Goal: Information Seeking & Learning: Learn about a topic

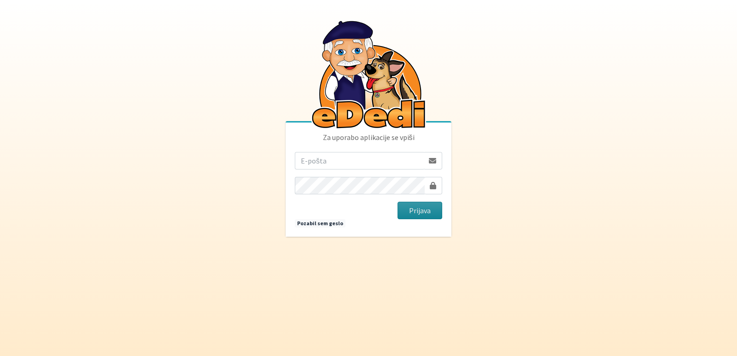
type input "vanja.kopac@gmail.com"
click at [407, 211] on button "Prijava" at bounding box center [419, 210] width 45 height 17
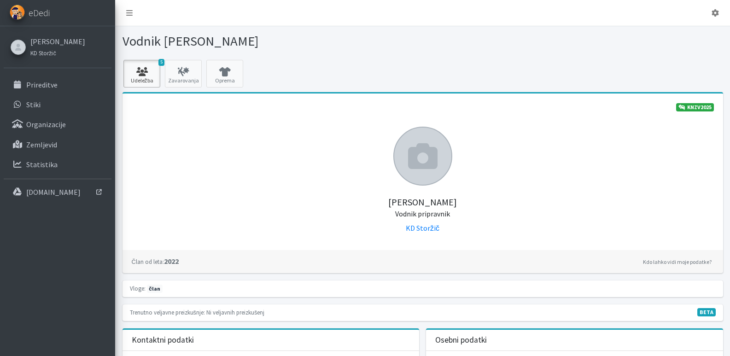
click at [138, 74] on icon at bounding box center [141, 71] width 31 height 9
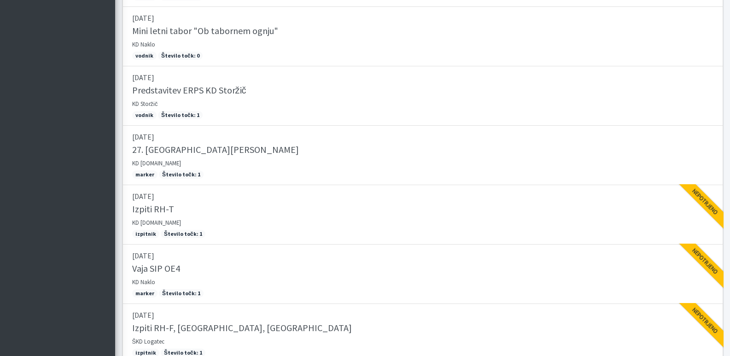
scroll to position [439, 0]
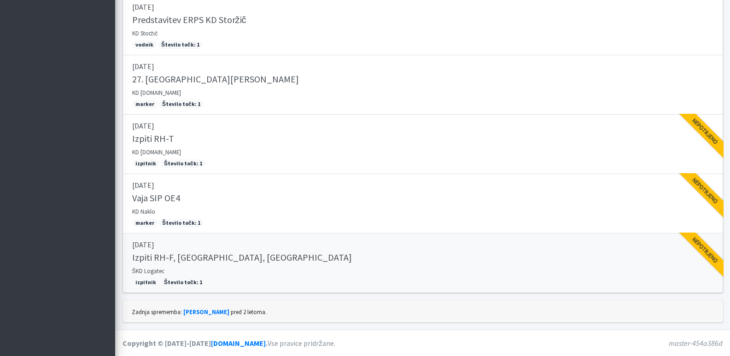
click at [174, 260] on h5 "Izpiti RH-F, FL, MT" at bounding box center [242, 257] width 220 height 11
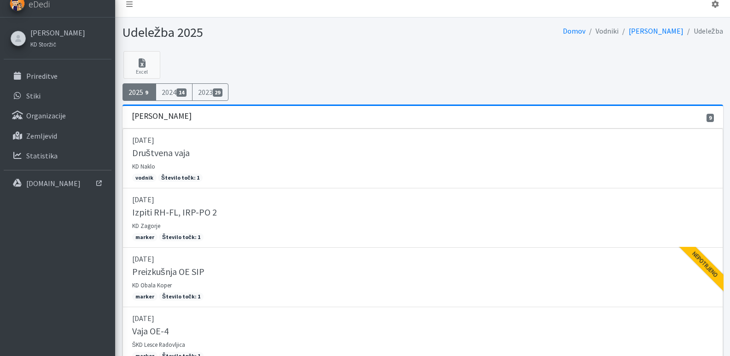
scroll to position [0, 0]
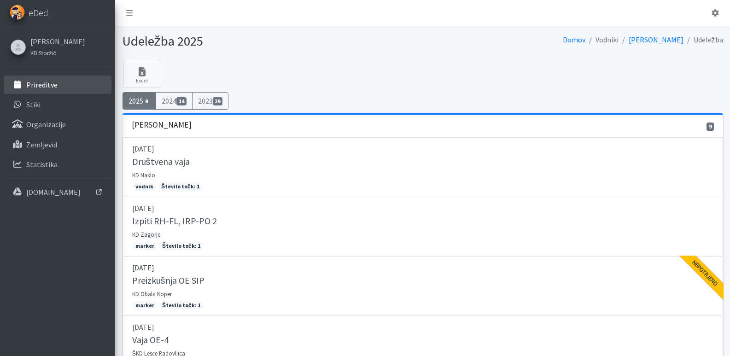
click at [44, 83] on p "Prireditve" at bounding box center [41, 84] width 31 height 9
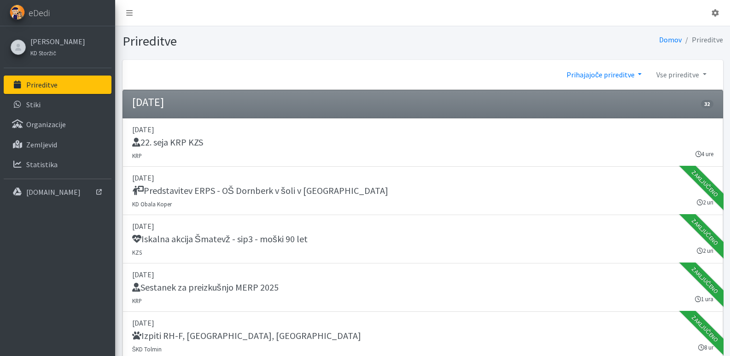
click at [637, 72] on link "Prihajajoče prireditve" at bounding box center [604, 74] width 90 height 18
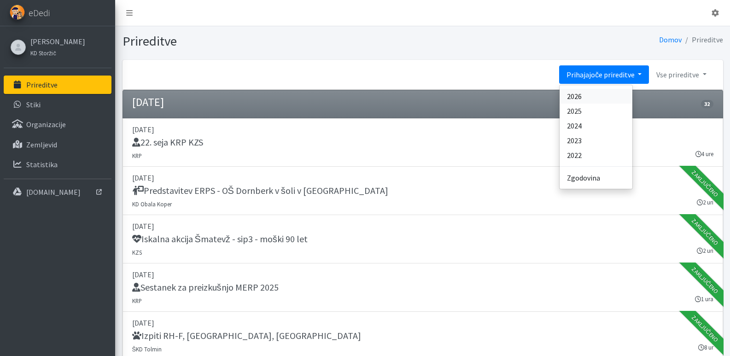
click at [577, 93] on link "2026" at bounding box center [595, 96] width 73 height 15
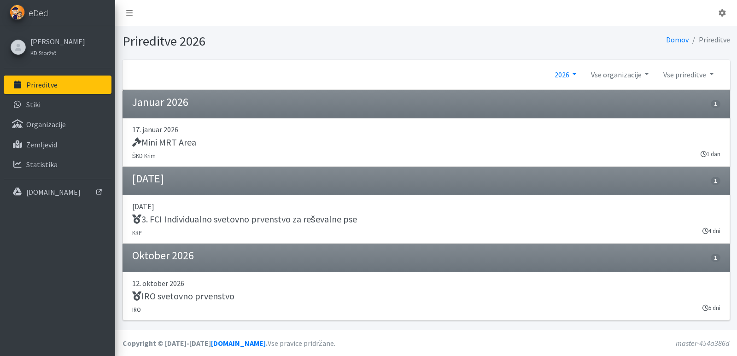
click at [565, 72] on link "2026" at bounding box center [565, 74] width 36 height 18
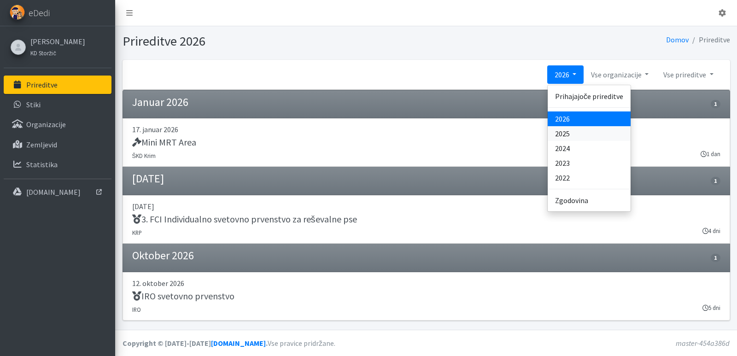
click at [562, 129] on link "2025" at bounding box center [588, 133] width 83 height 15
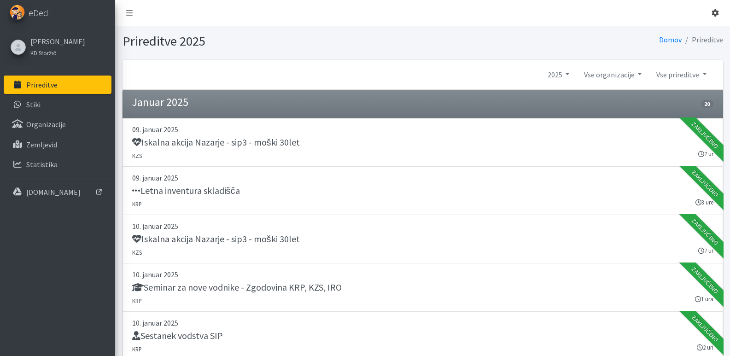
click at [711, 7] on link at bounding box center [715, 13] width 22 height 18
click at [689, 36] on link "Odjavi se" at bounding box center [689, 34] width 73 height 15
